Goal: Task Accomplishment & Management: Manage account settings

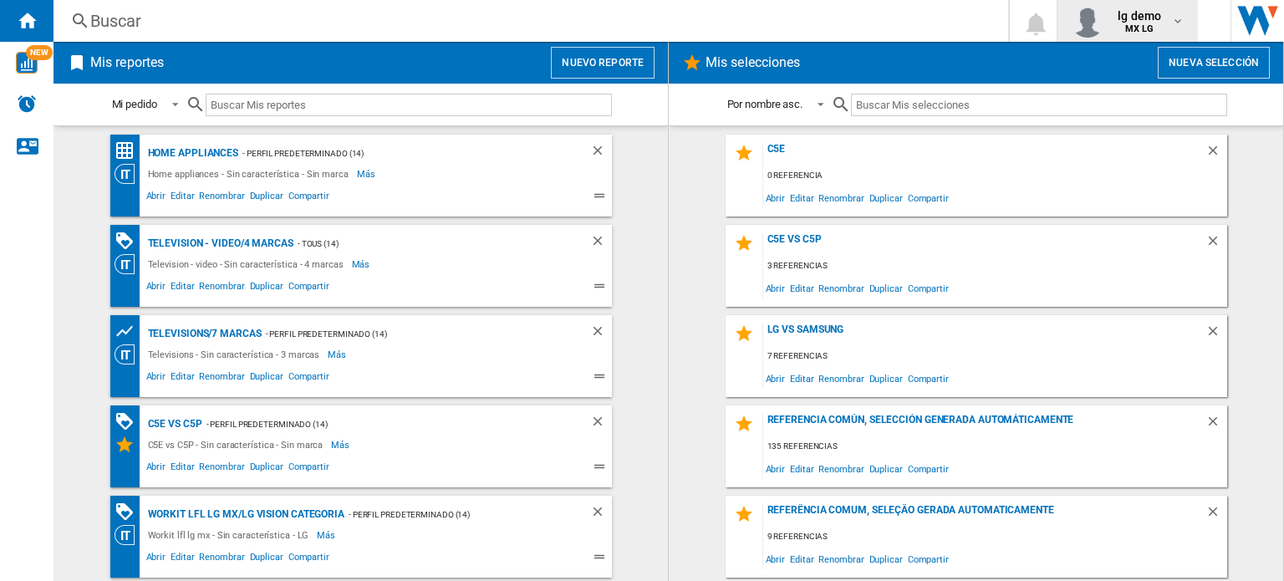
click at [1027, 22] on div "button" at bounding box center [1091, 20] width 40 height 33
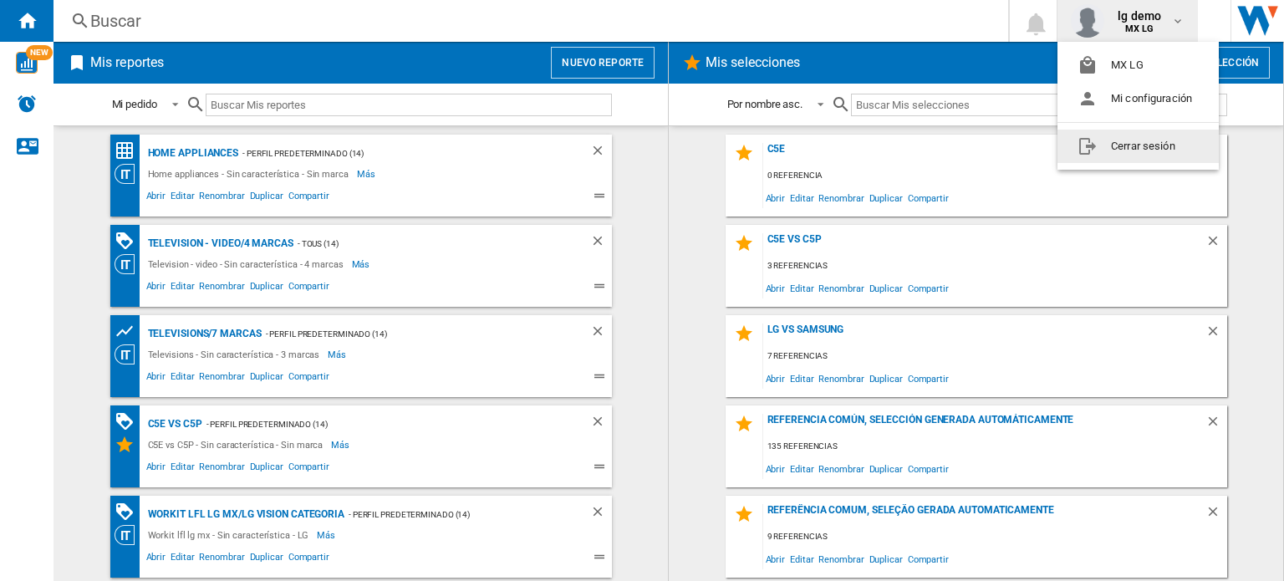
click at [1027, 140] on button "Cerrar sesión" at bounding box center [1137, 146] width 161 height 33
